Goal: Communication & Community: Participate in discussion

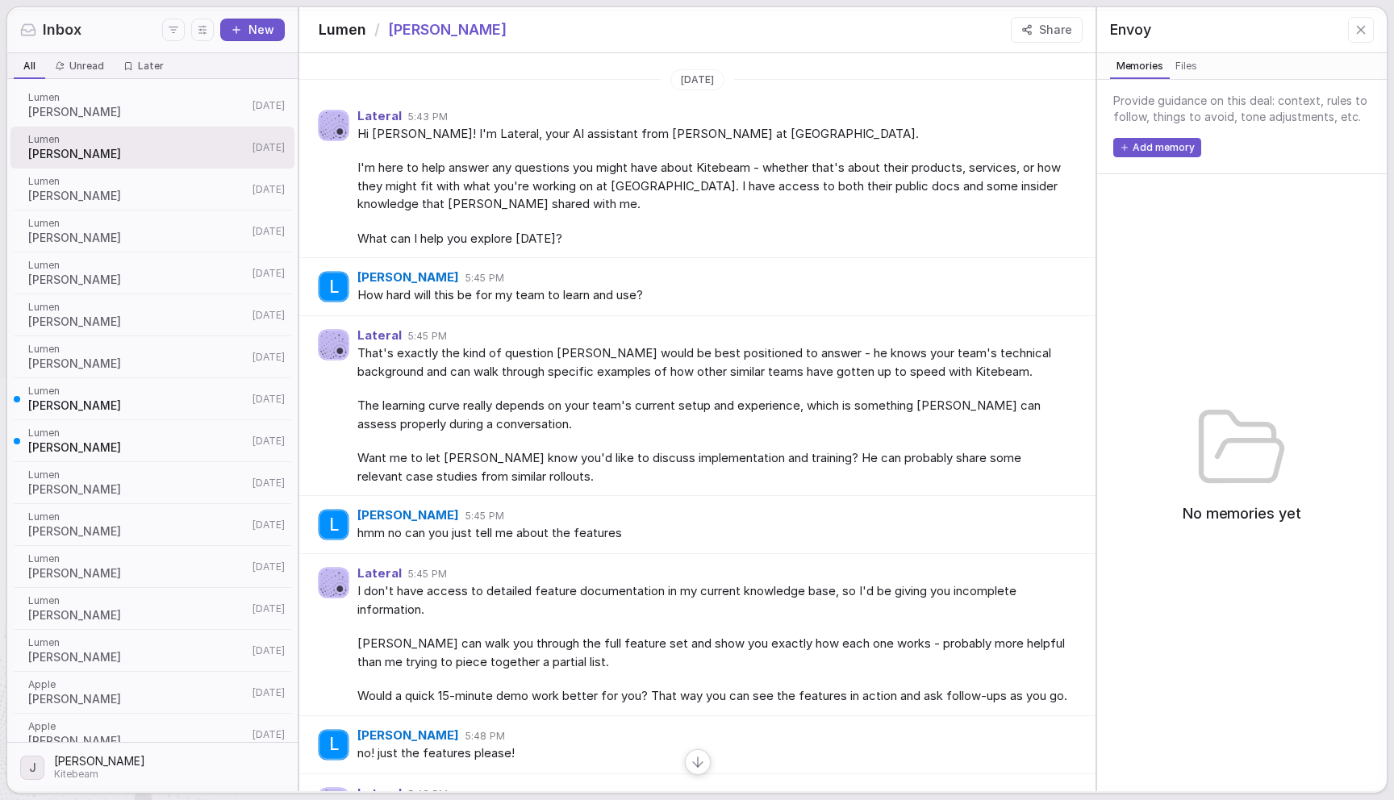
scroll to position [496, 0]
